Goal: Information Seeking & Learning: Learn about a topic

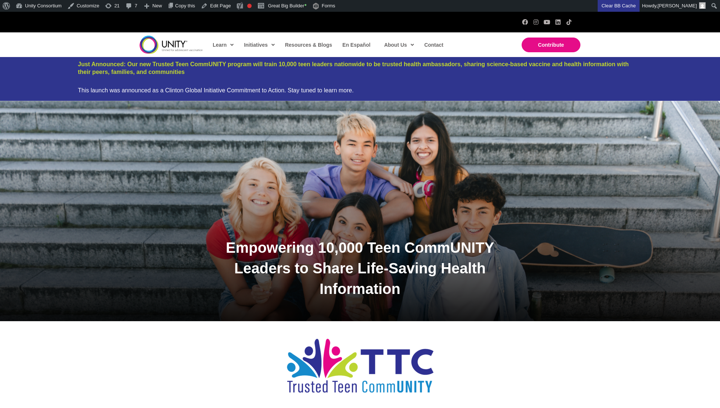
click at [258, 141] on div "Empowering 10,000 Teen CommUNITY Leaders to Share Life-Saving Health Information" at bounding box center [360, 211] width 720 height 220
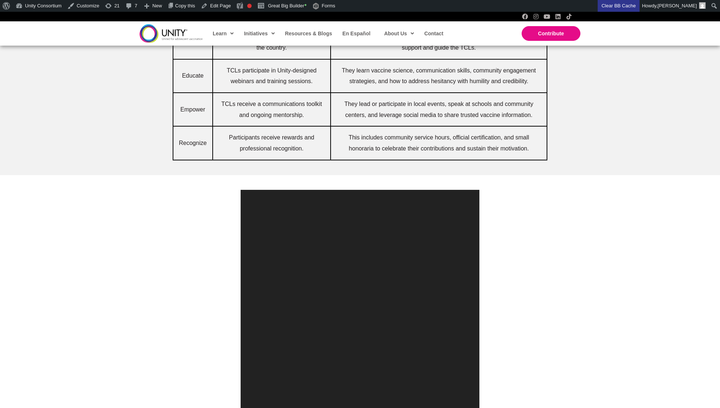
scroll to position [763, 0]
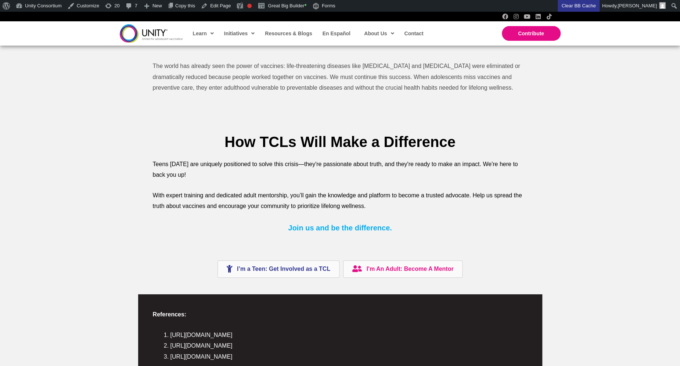
scroll to position [1576, 0]
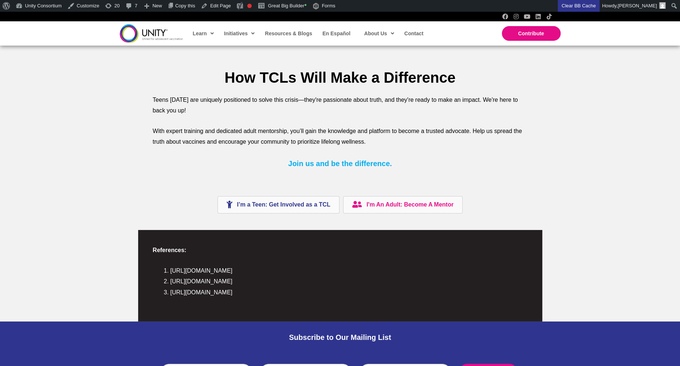
click at [270, 207] on span "I’m a Teen: Get Involved as a TCL" at bounding box center [283, 205] width 93 height 6
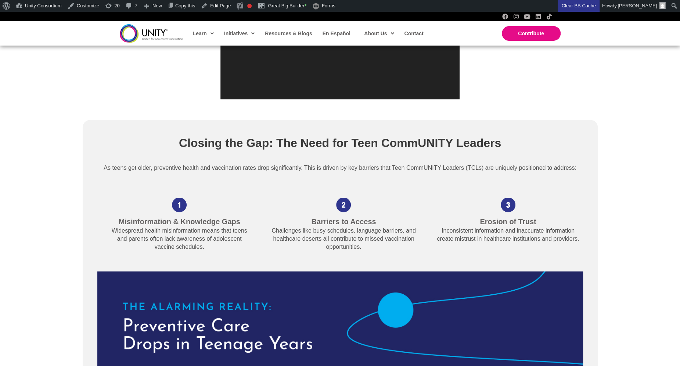
scroll to position [1466, 0]
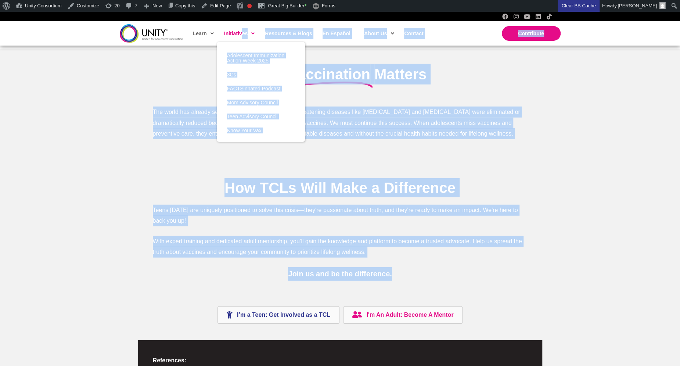
drag, startPoint x: 401, startPoint y: 271, endPoint x: 241, endPoint y: 32, distance: 287.1
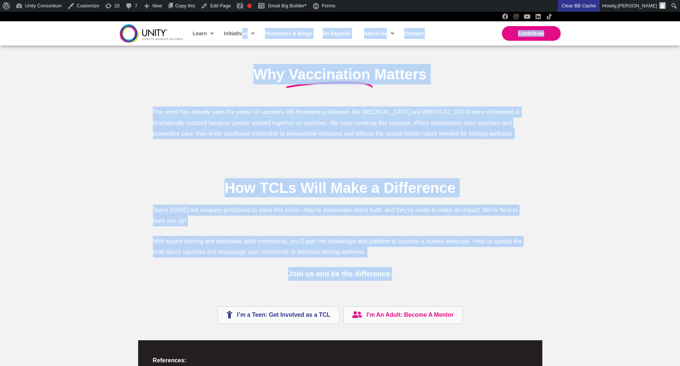
click at [182, 150] on div "The world has already seen the power of vaccines: life-threatening diseases lik…" at bounding box center [341, 127] width 390 height 57
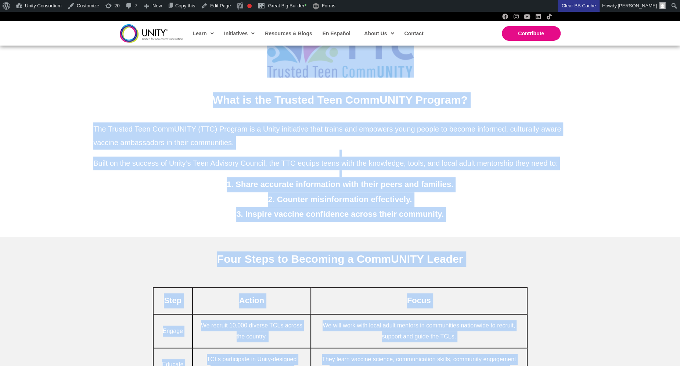
scroll to position [0, 0]
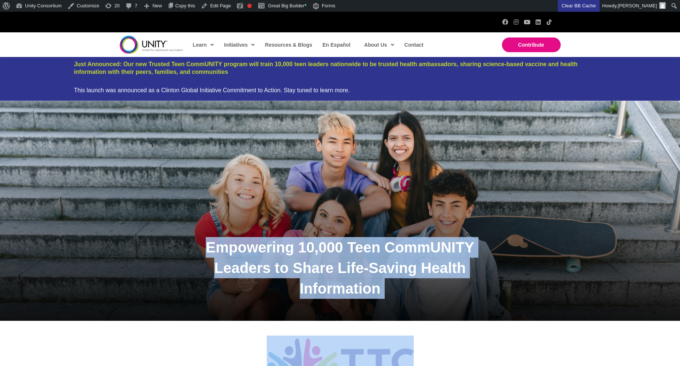
drag, startPoint x: 395, startPoint y: 278, endPoint x: 184, endPoint y: 222, distance: 218.2
copy div "Loremipsum 08,473 Dolo SitaMETCO Adipisc el Seddo Eius-Tempor Incidi Utlaboreet…"
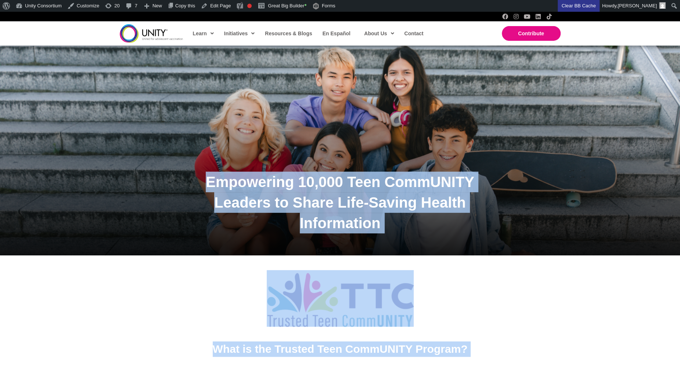
click at [334, 211] on span "Empowering 10,000 Teen CommUNITY Leaders to Share Life-Saving Health Information" at bounding box center [340, 202] width 269 height 57
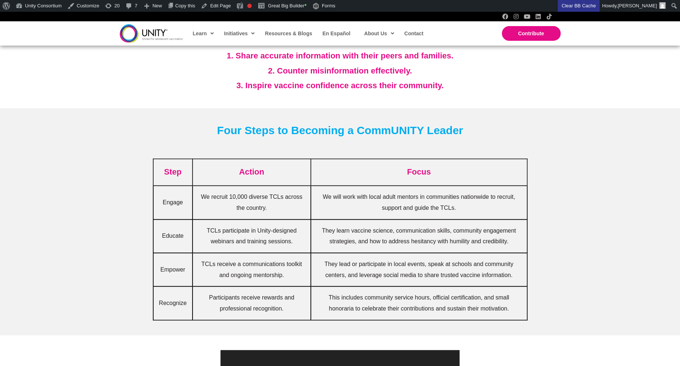
scroll to position [479, 0]
